Goal: Find specific page/section: Find specific page/section

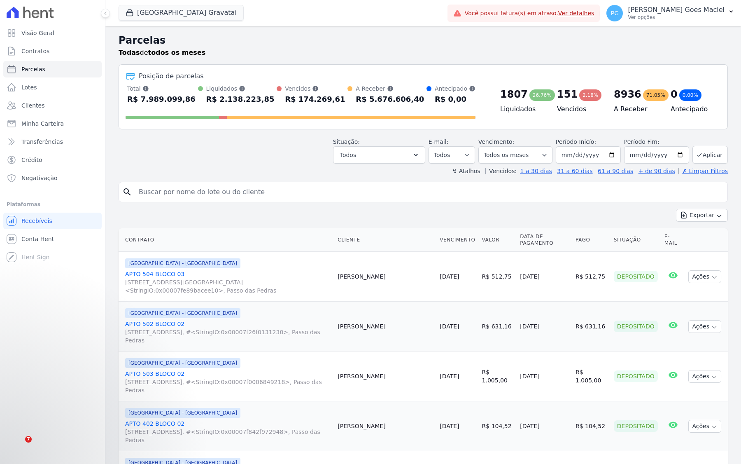
select select
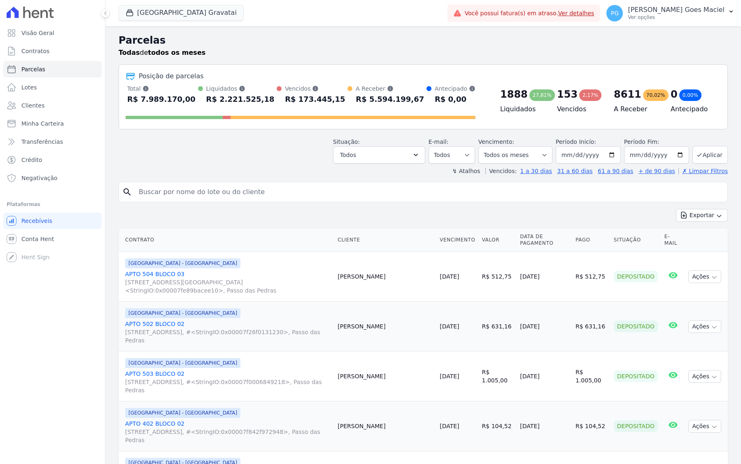
select select
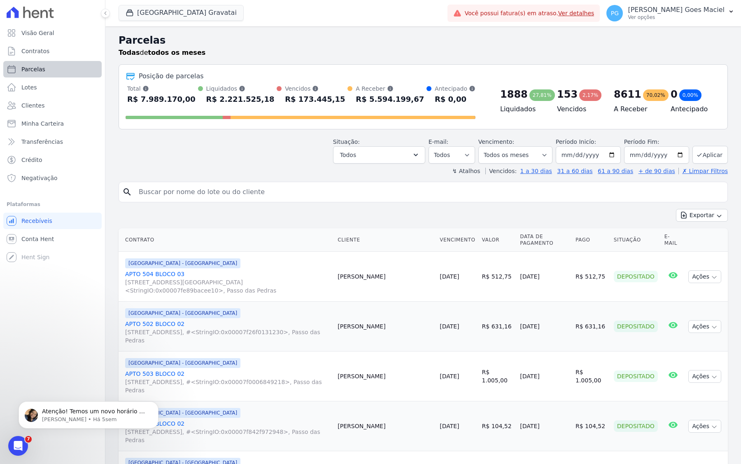
click at [77, 70] on link "Parcelas" at bounding box center [52, 69] width 98 height 16
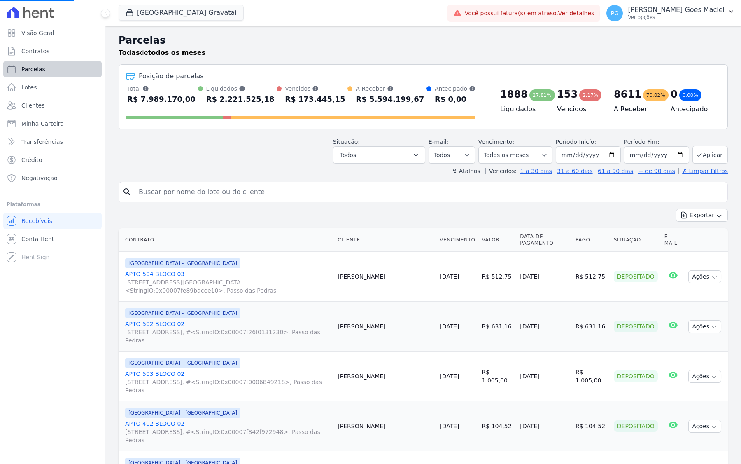
click at [77, 70] on link "Parcelas" at bounding box center [52, 69] width 98 height 16
select select
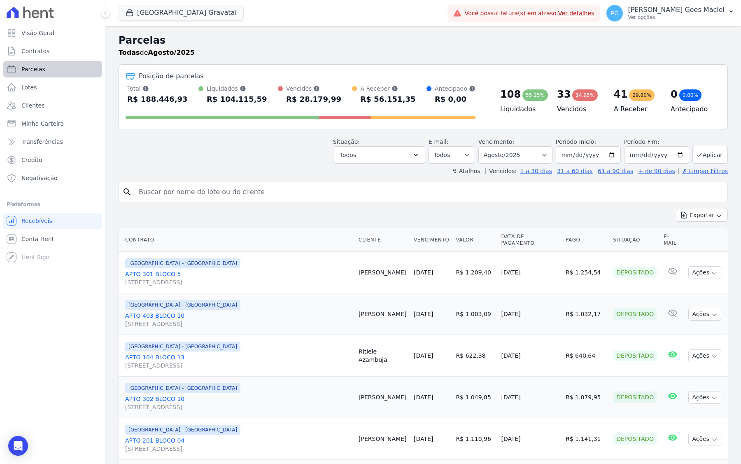
select select
click at [241, 50] on div "Todas de Agosto/2025" at bounding box center [424, 53] width 610 height 10
select select "07/2025"
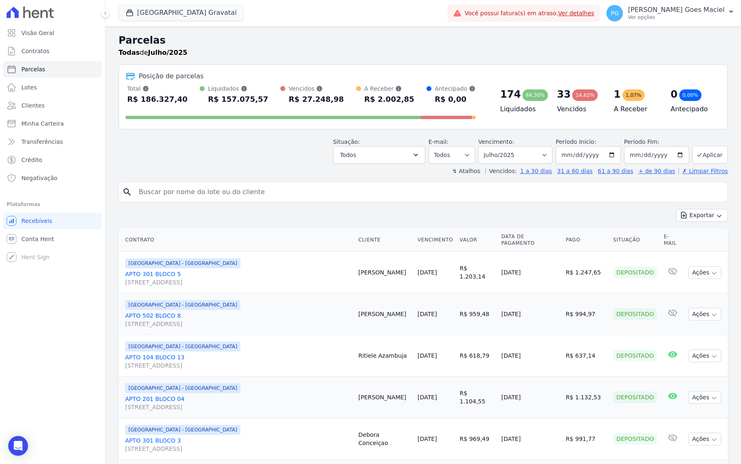
select select
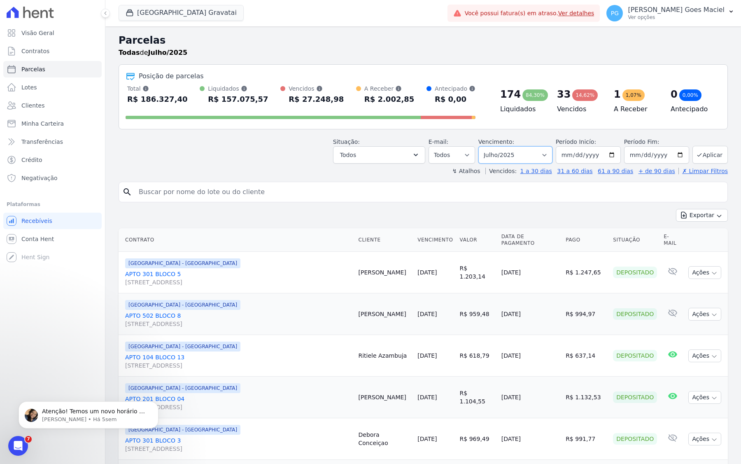
select select "06/2025"
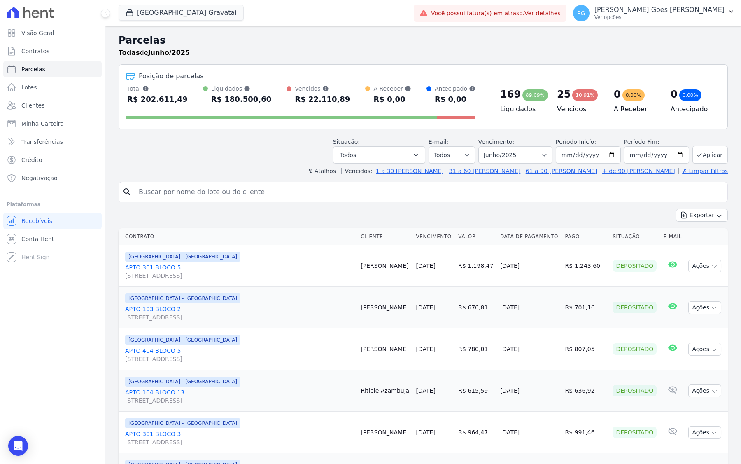
select select
select select "05/2025"
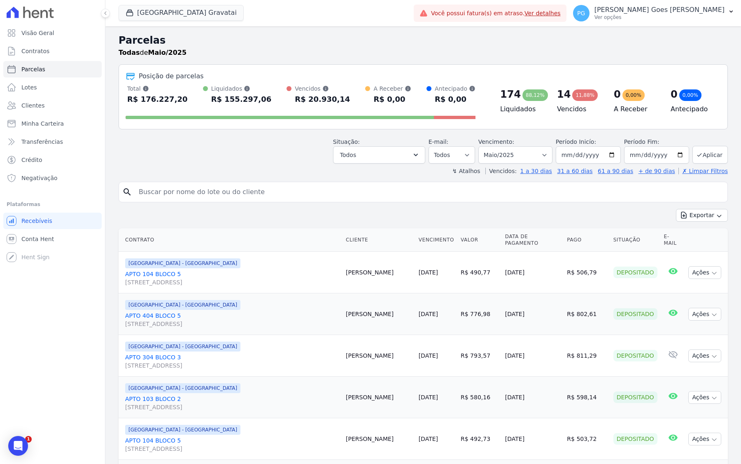
select select
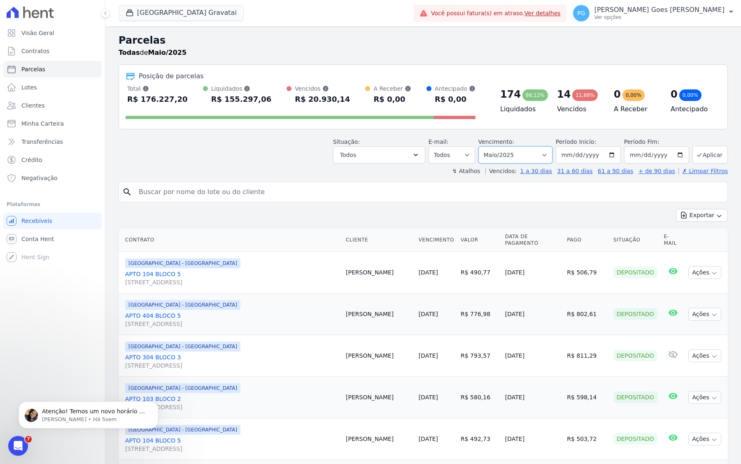
select select "01/2025"
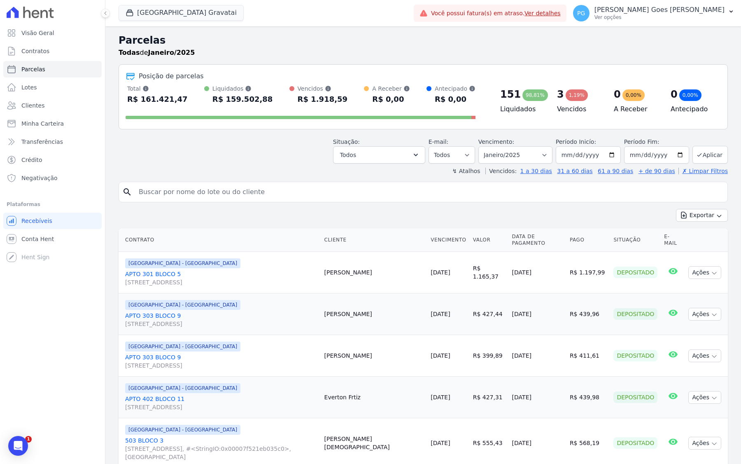
select select
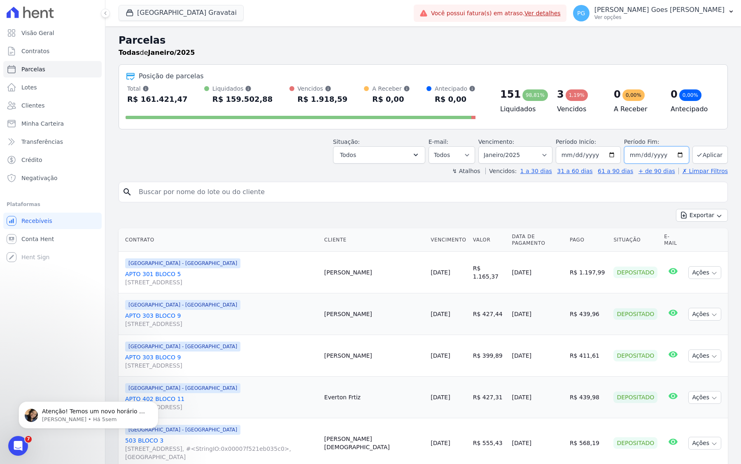
click at [655, 159] on input "2025-01-31" at bounding box center [656, 154] width 65 height 17
type input "[DATE]"
click at [722, 153] on button "Aplicar" at bounding box center [710, 155] width 35 height 18
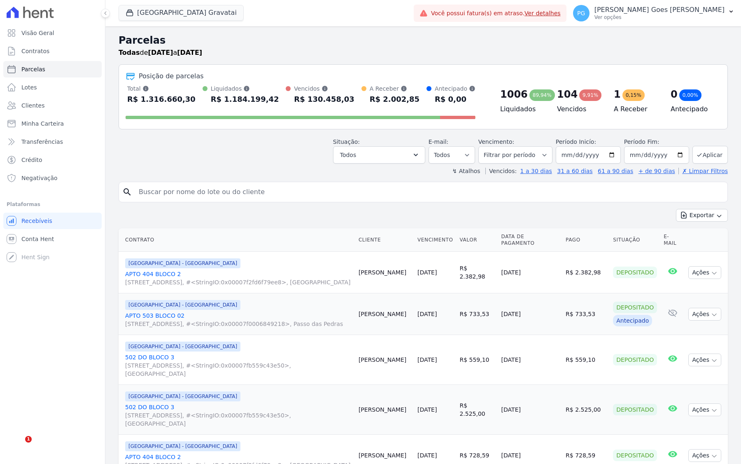
select select
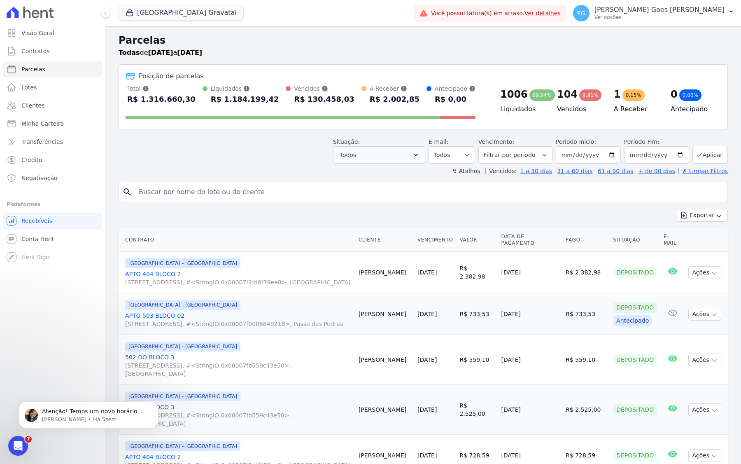
click at [420, 157] on icon "button" at bounding box center [416, 155] width 8 height 8
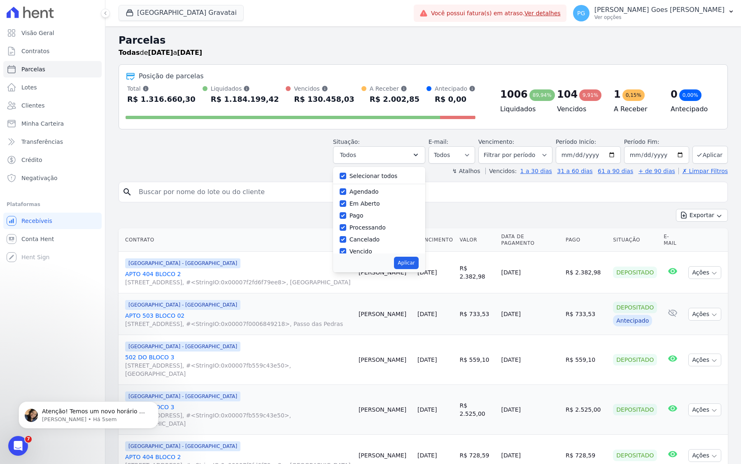
click at [346, 175] on input "Selecionar todos" at bounding box center [343, 176] width 7 height 7
checkbox input "false"
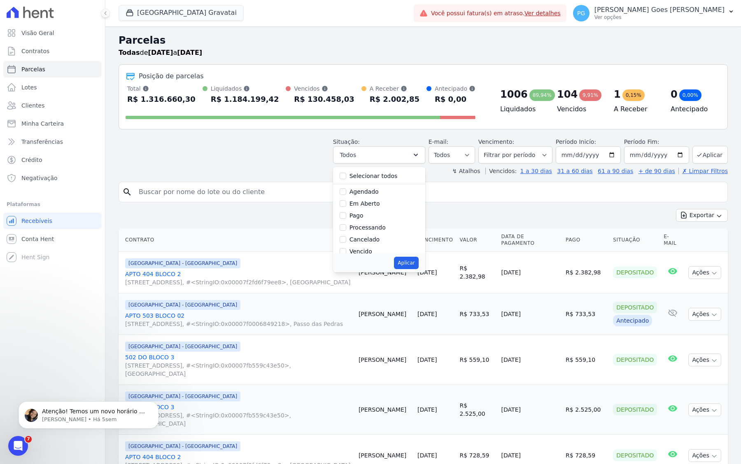
checkbox input "false"
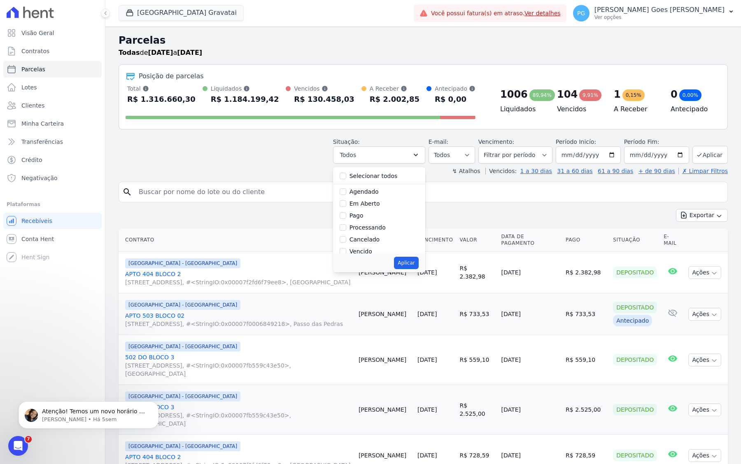
checkbox input "false"
click at [387, 218] on div "Vencido" at bounding box center [379, 219] width 79 height 12
click at [346, 217] on input "Vencido" at bounding box center [343, 218] width 7 height 7
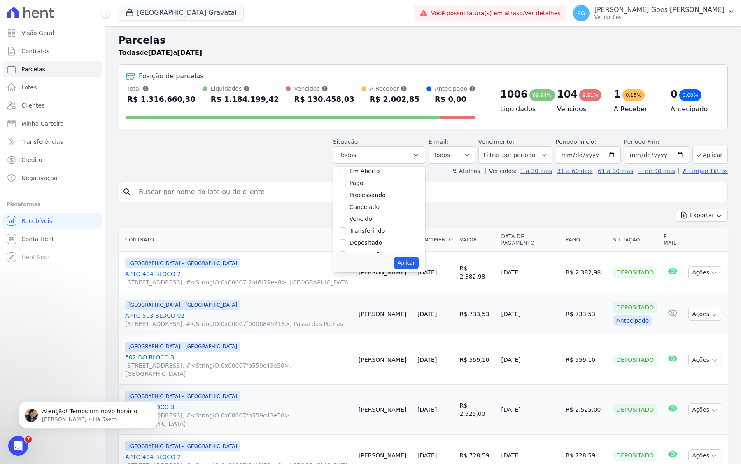
checkbox input "true"
click at [418, 262] on button "Aplicar" at bounding box center [406, 263] width 24 height 12
select select "overdue"
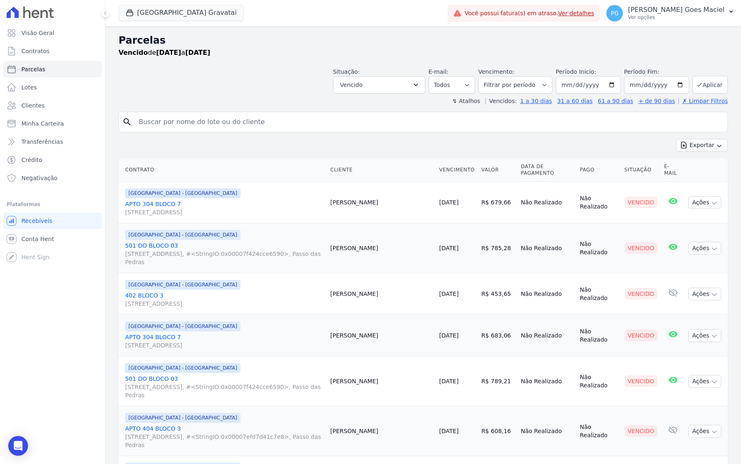
select select
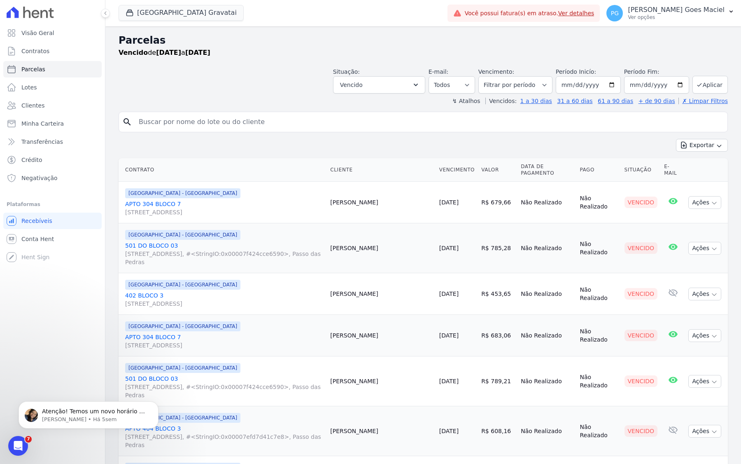
click at [360, 165] on th "Cliente" at bounding box center [381, 169] width 109 height 23
click at [275, 123] on input "search" at bounding box center [429, 122] width 591 height 16
type input "julio"
select select
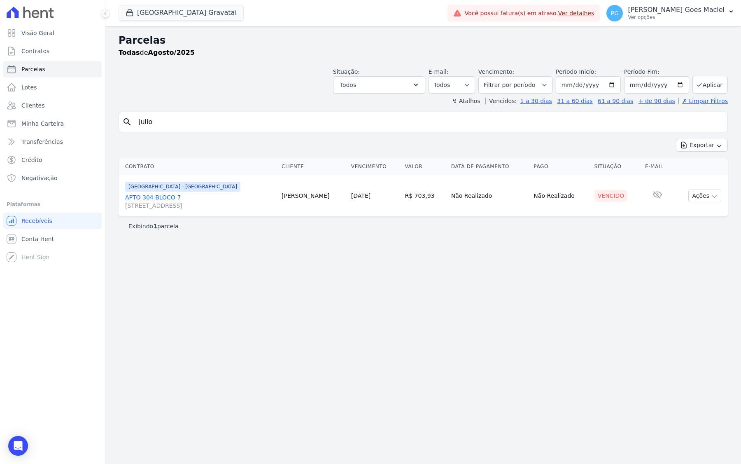
drag, startPoint x: 177, startPoint y: 122, endPoint x: 120, endPoint y: 120, distance: 57.3
click at [120, 120] on div "search julio" at bounding box center [424, 122] width 610 height 21
click at [182, 82] on div "Situação: Agendado Em Aberto Pago Processando Cancelado Vencido Transferindo De…" at bounding box center [424, 78] width 610 height 29
click at [708, 84] on button "Aplicar" at bounding box center [710, 85] width 35 height 18
select select
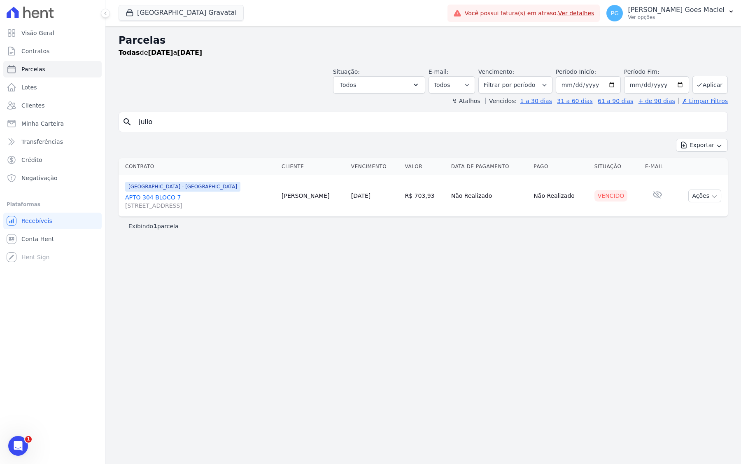
click at [717, 122] on input "julio" at bounding box center [429, 122] width 591 height 16
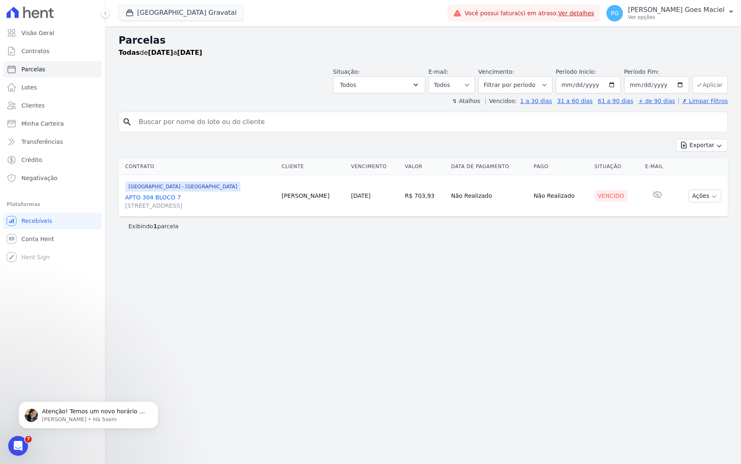
click at [718, 87] on button "Aplicar" at bounding box center [710, 85] width 35 height 18
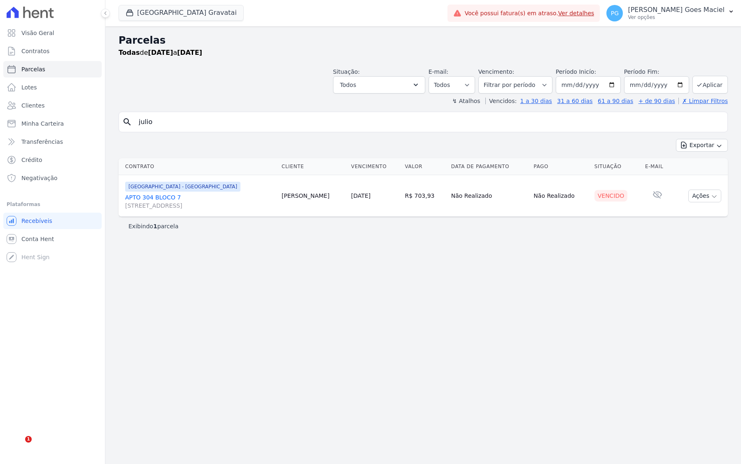
select select
click at [169, 122] on input "julio" at bounding box center [429, 122] width 591 height 16
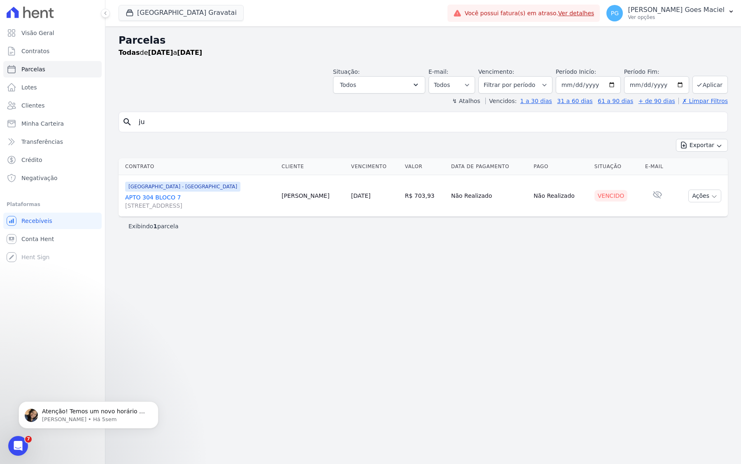
type input "j"
click at [712, 86] on button "Aplicar" at bounding box center [710, 85] width 35 height 18
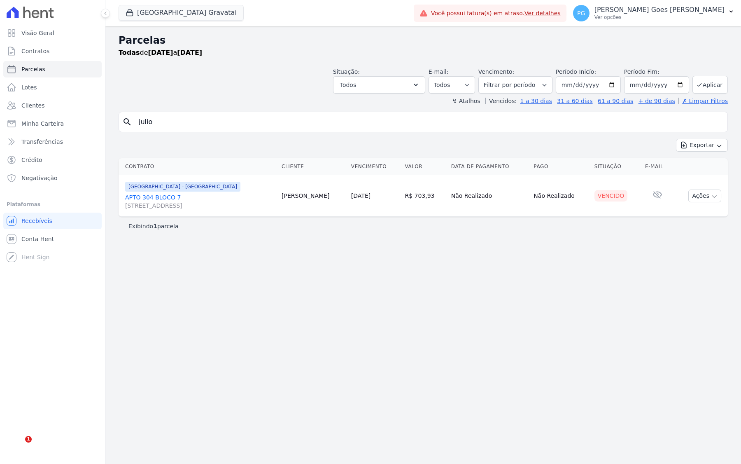
select select
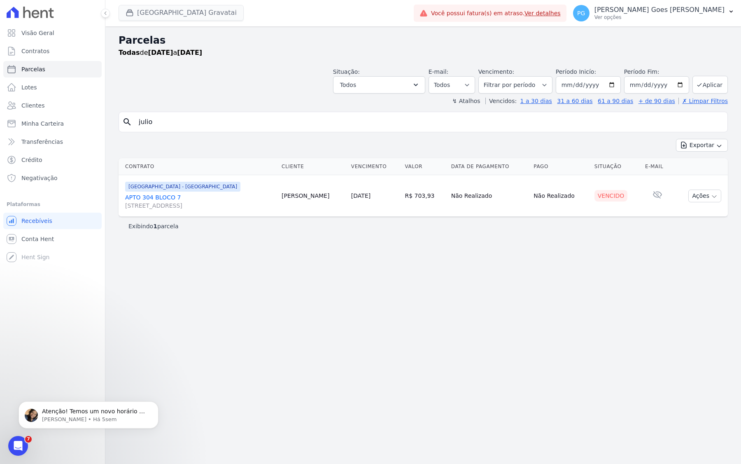
click at [168, 12] on button "[GEOGRAPHIC_DATA] Gravatai" at bounding box center [181, 13] width 125 height 16
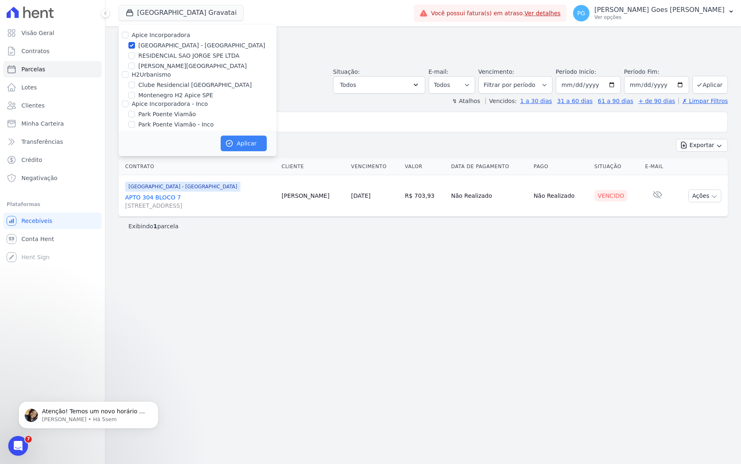
click at [240, 145] on button "Aplicar" at bounding box center [244, 143] width 46 height 16
select select
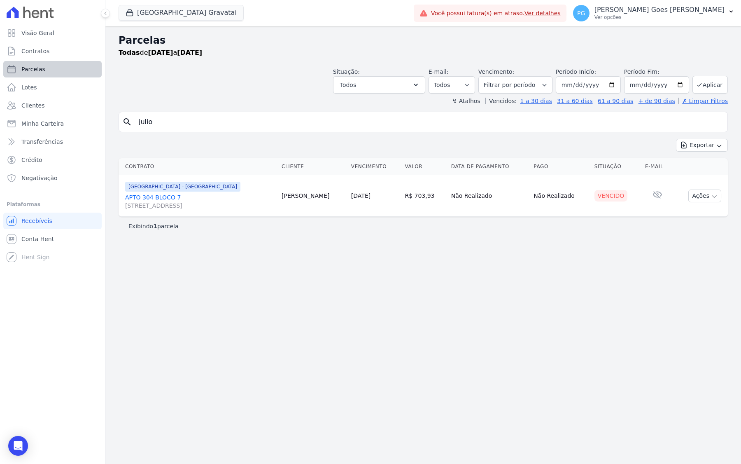
click at [41, 70] on span "Parcelas" at bounding box center [33, 69] width 24 height 8
select select
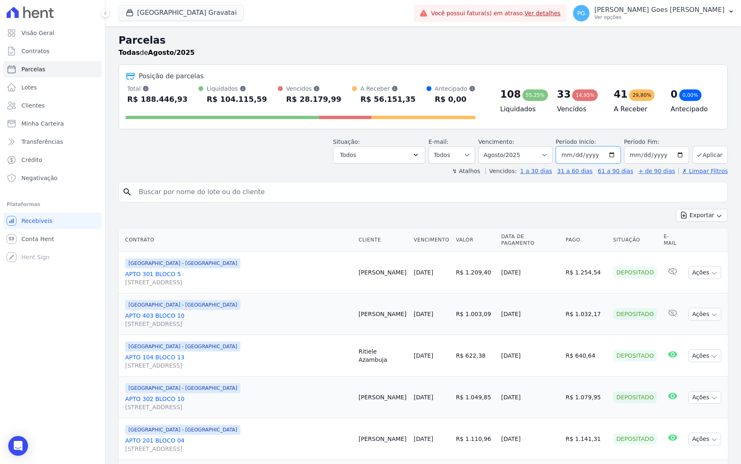
click at [610, 156] on input "2025-08-01" at bounding box center [588, 154] width 65 height 17
type input "[DATE]"
click at [724, 157] on button "Aplicar" at bounding box center [710, 155] width 35 height 18
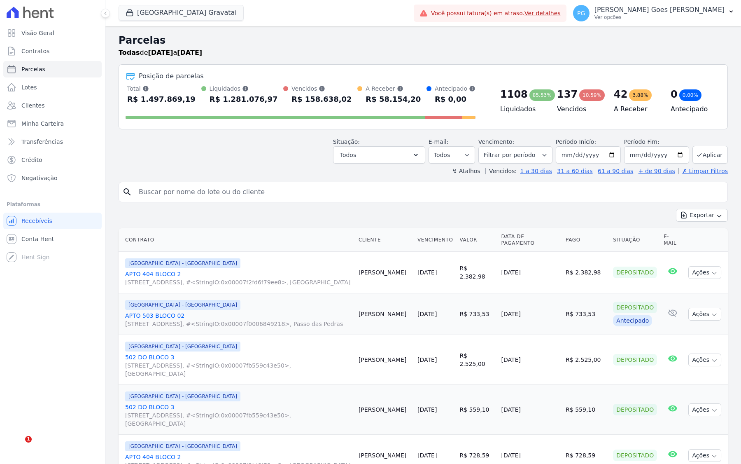
select select
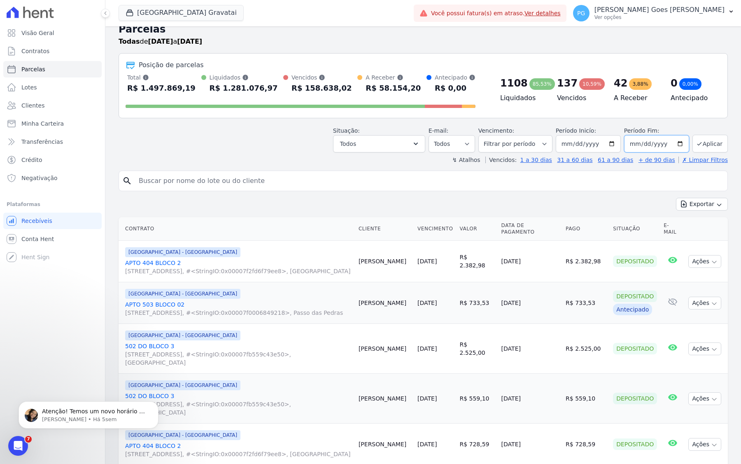
click at [668, 141] on input "2025-08-31" at bounding box center [656, 143] width 65 height 17
type input "[DATE]"
click at [708, 145] on button "Aplicar" at bounding box center [710, 144] width 35 height 18
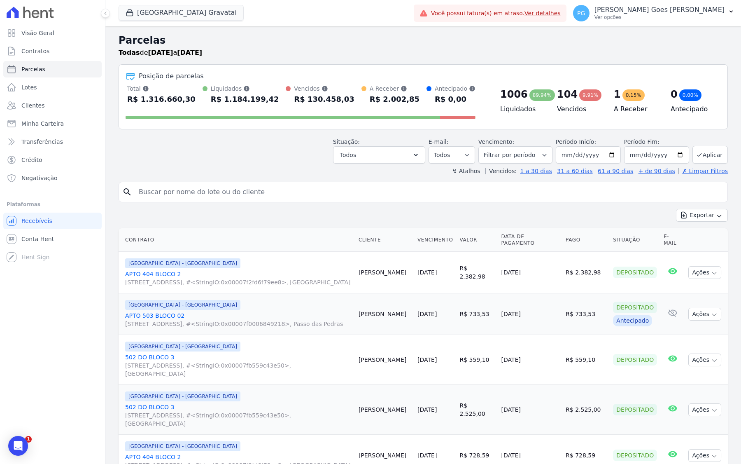
select select
